Goal: Information Seeking & Learning: Check status

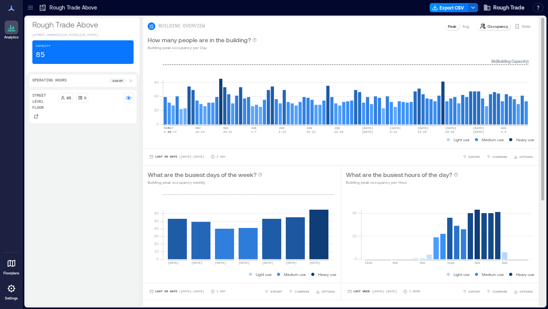
click at [522, 26] on p "Visits" at bounding box center [526, 26] width 9 height 6
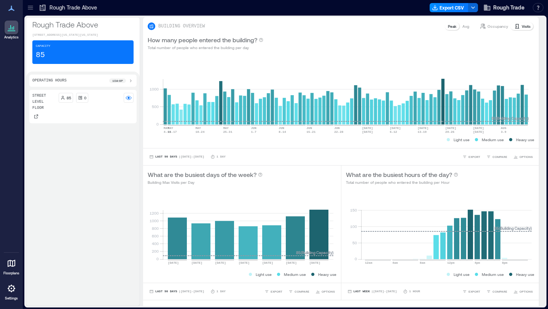
click at [29, 7] on icon at bounding box center [30, 7] width 5 height 1
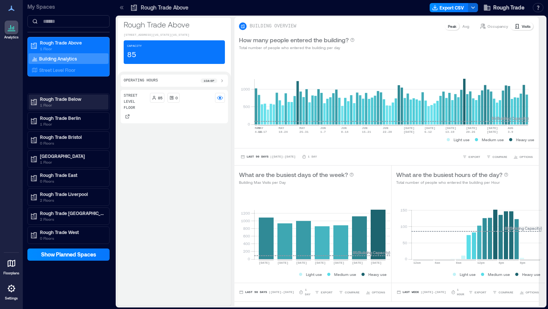
click at [62, 102] on p "Rough Trade Below" at bounding box center [72, 99] width 64 height 6
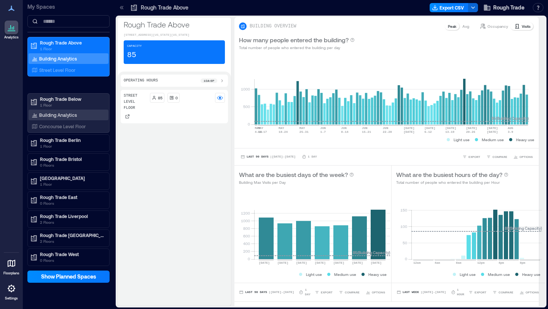
click at [63, 112] on p "Building Analytics" at bounding box center [58, 115] width 38 height 6
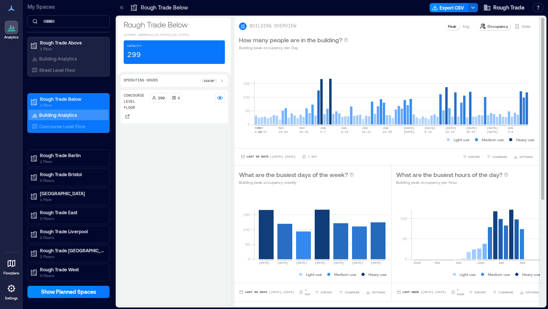
click at [522, 25] on p "Visits" at bounding box center [526, 26] width 9 height 6
